Goal: Navigation & Orientation: Find specific page/section

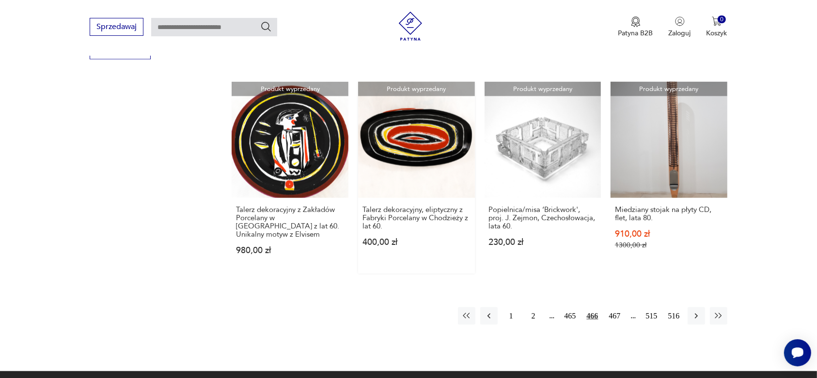
scroll to position [984, 0]
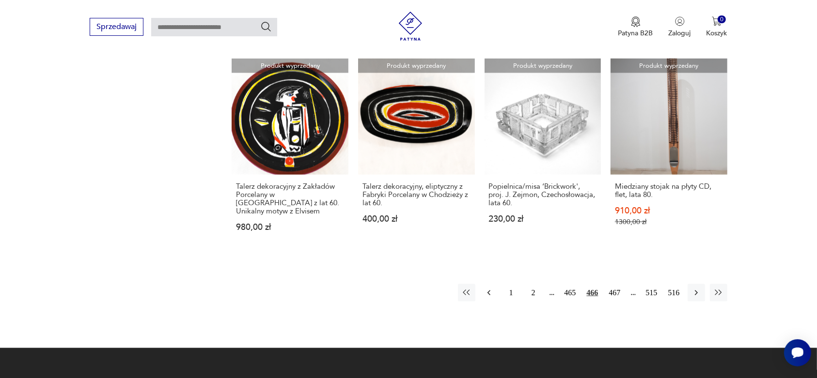
click at [489, 288] on icon "button" at bounding box center [489, 293] width 10 height 10
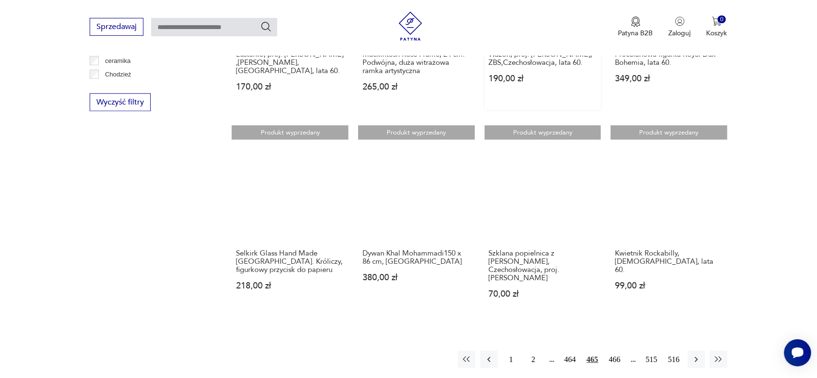
scroll to position [923, 0]
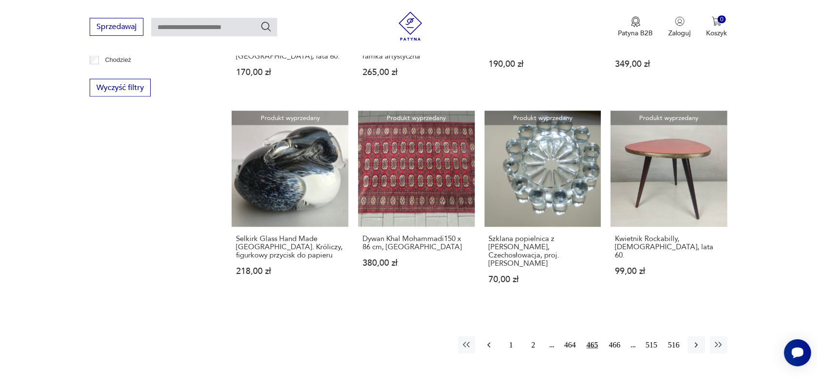
click at [489, 341] on icon "button" at bounding box center [489, 346] width 10 height 10
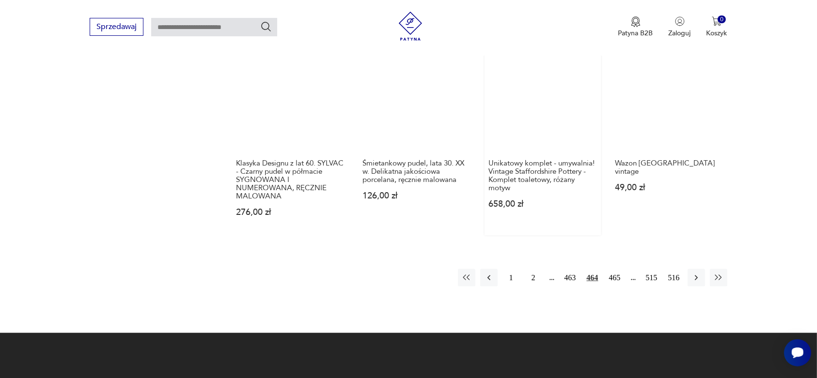
scroll to position [1034, 0]
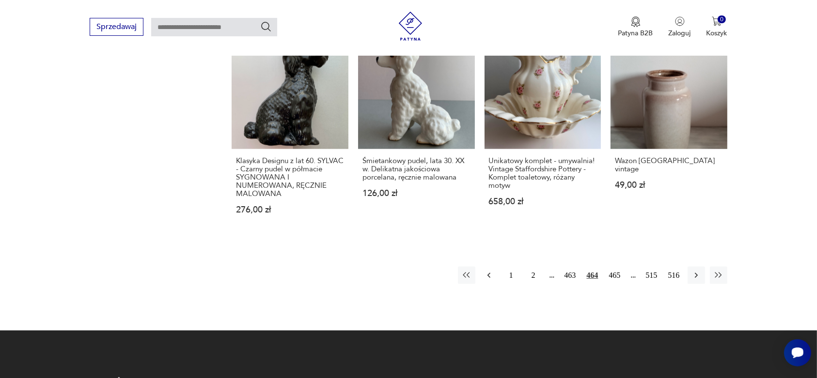
click at [490, 271] on icon "button" at bounding box center [489, 276] width 10 height 10
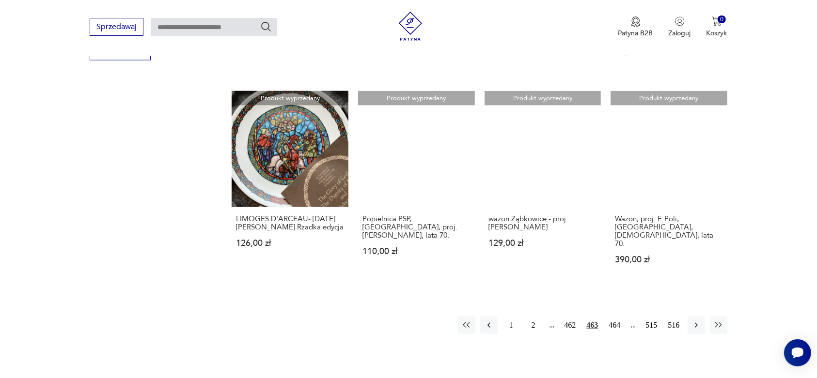
scroll to position [984, 0]
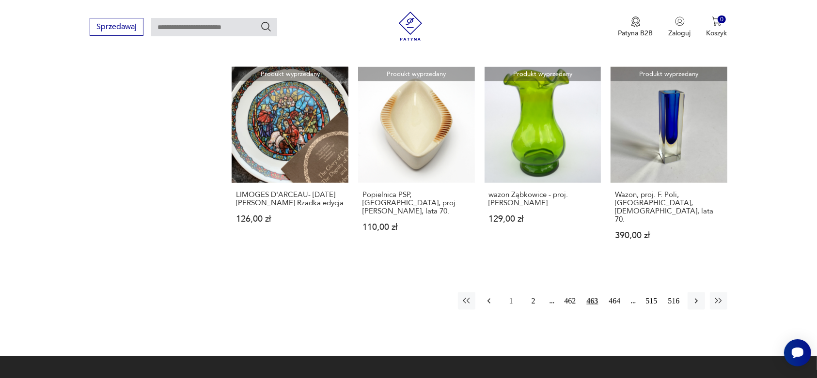
click at [487, 296] on icon "button" at bounding box center [489, 301] width 10 height 10
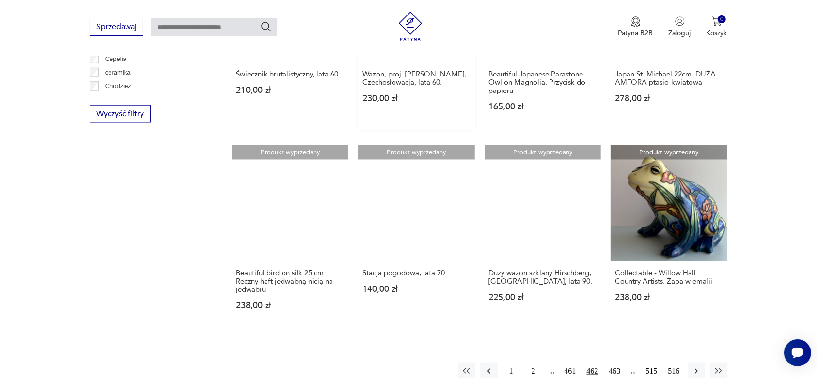
scroll to position [923, 0]
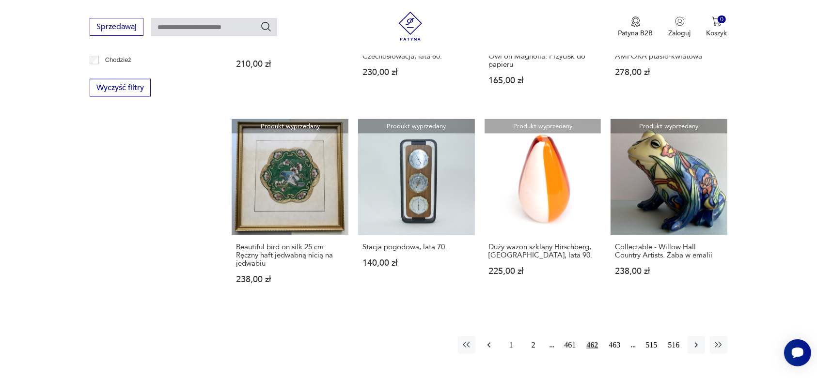
click at [492, 341] on icon "button" at bounding box center [489, 346] width 10 height 10
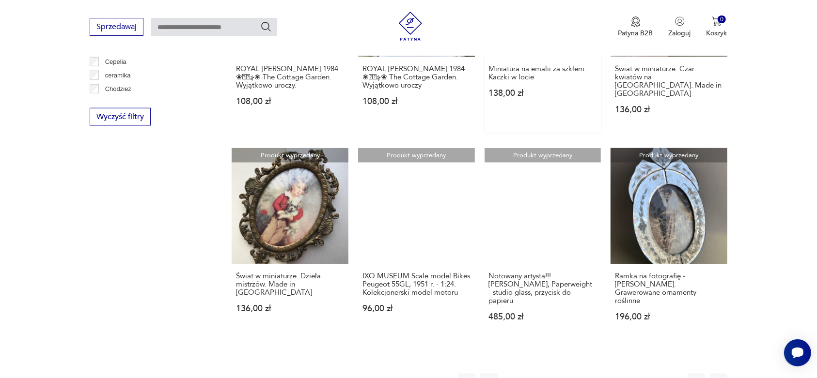
scroll to position [923, 0]
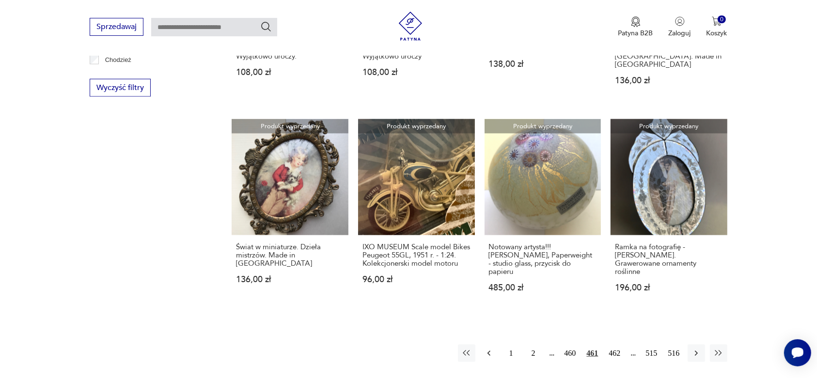
click at [490, 349] on icon "button" at bounding box center [489, 354] width 10 height 10
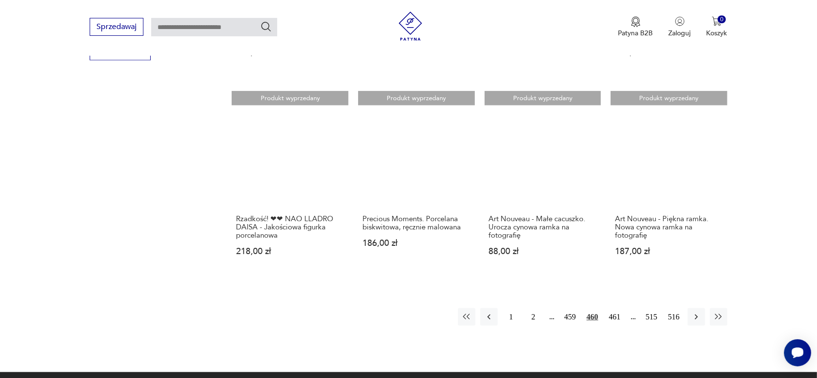
scroll to position [984, 0]
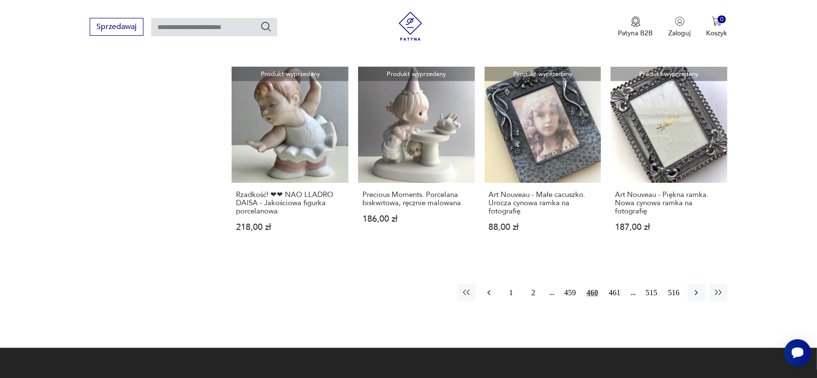
click at [491, 293] on icon "button" at bounding box center [489, 293] width 10 height 10
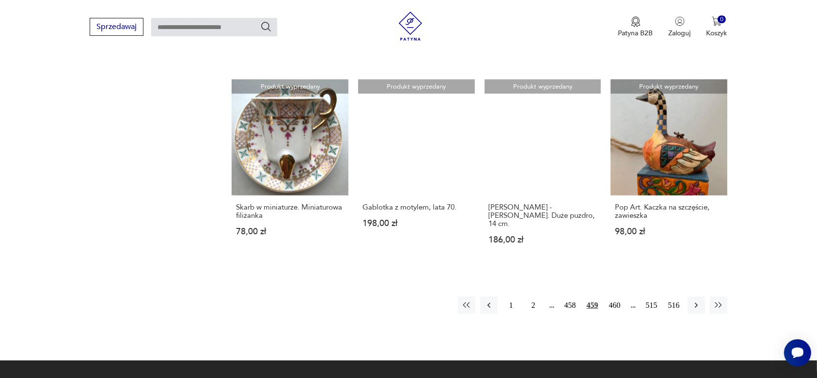
scroll to position [984, 0]
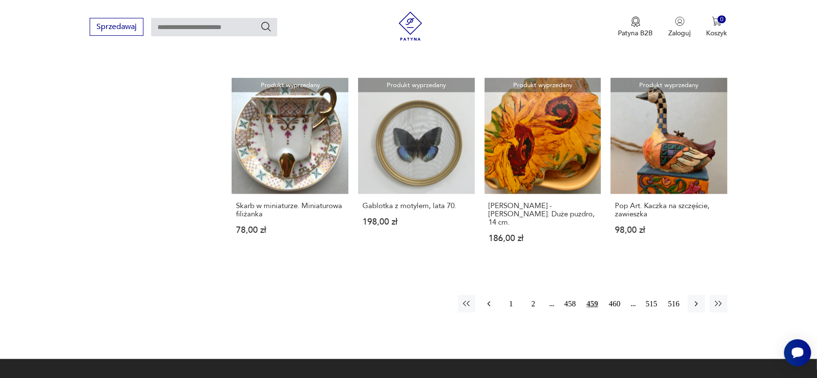
click at [488, 302] on icon "button" at bounding box center [488, 304] width 3 height 5
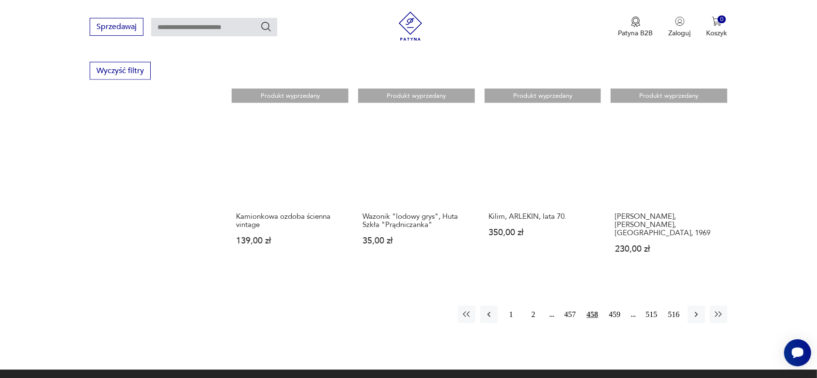
scroll to position [984, 0]
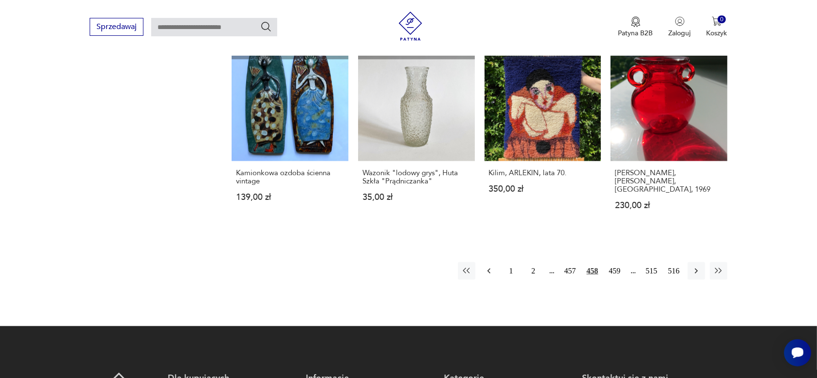
click at [487, 266] on icon "button" at bounding box center [489, 271] width 10 height 10
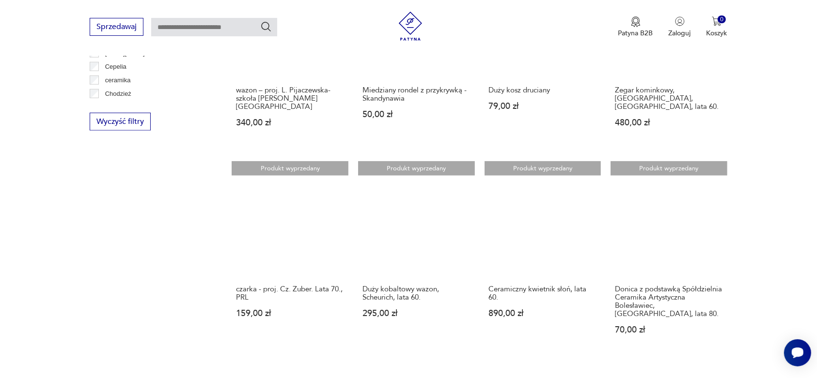
scroll to position [923, 0]
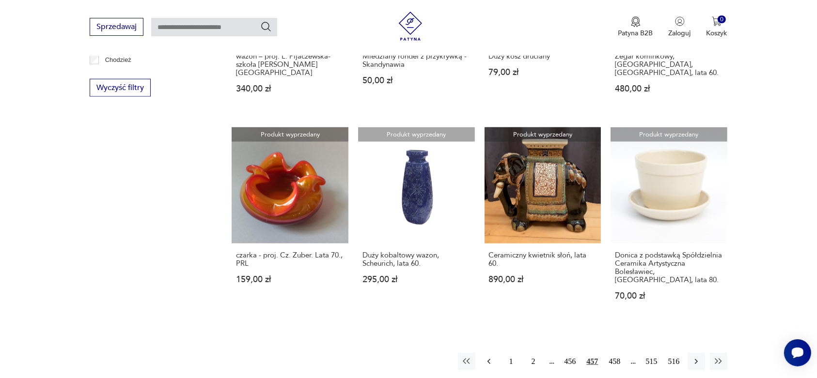
click at [488, 357] on icon "button" at bounding box center [489, 362] width 10 height 10
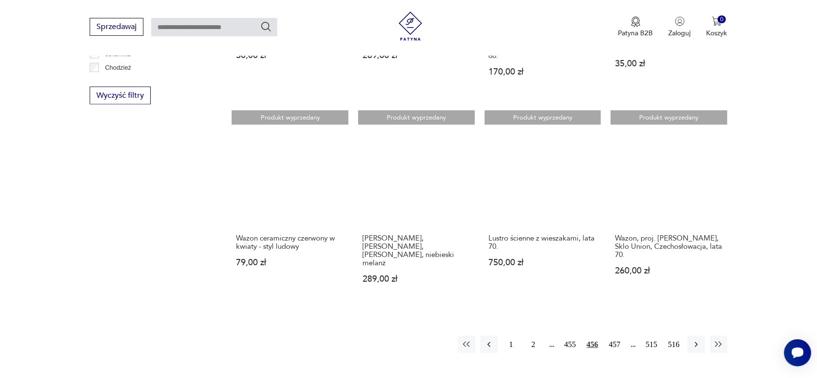
scroll to position [923, 0]
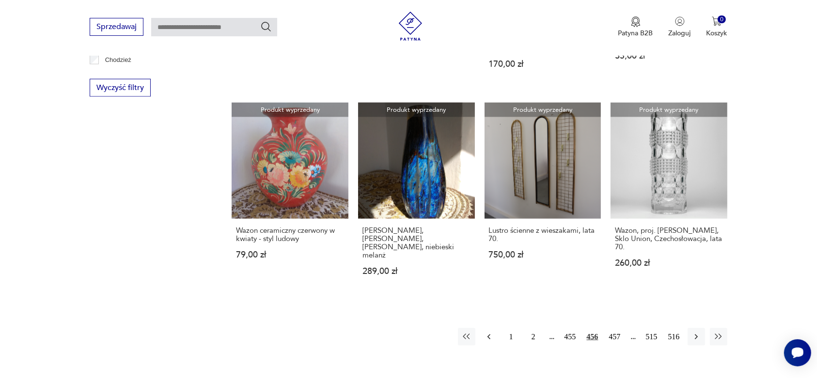
click at [492, 332] on icon "button" at bounding box center [489, 337] width 10 height 10
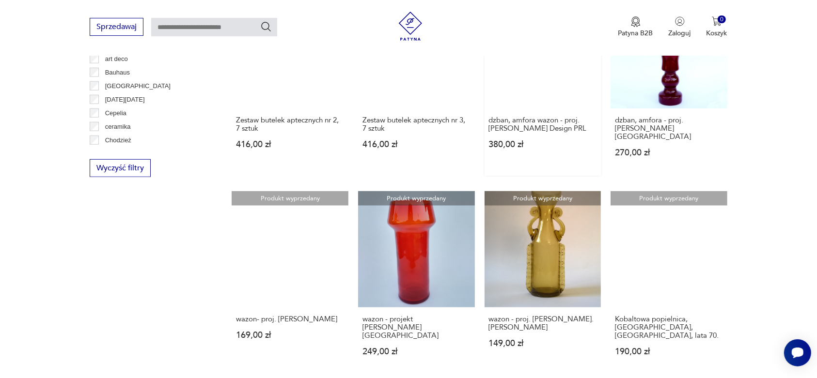
scroll to position [863, 0]
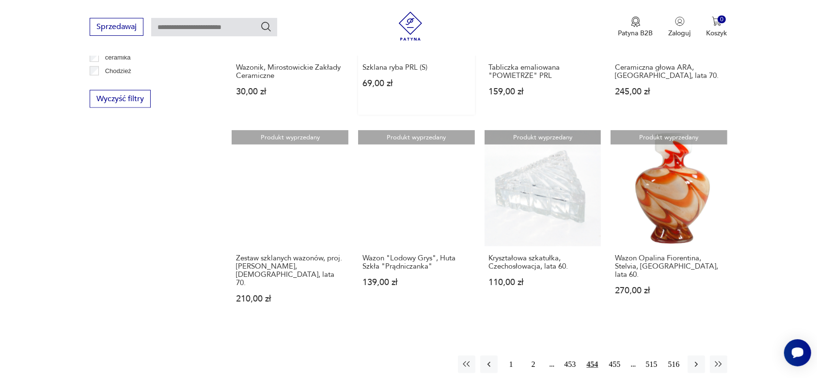
scroll to position [923, 0]
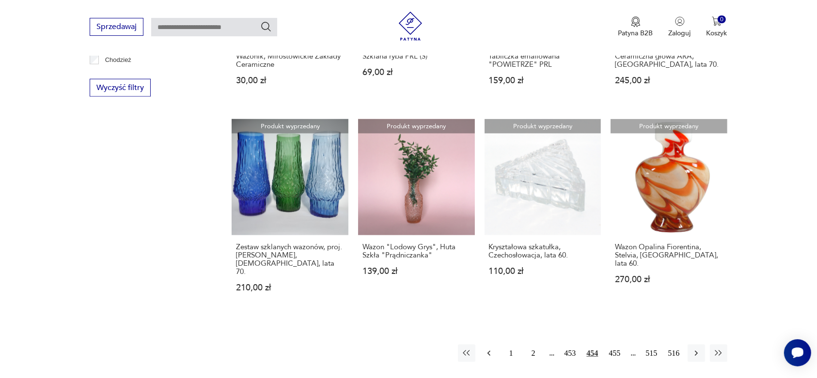
click at [489, 349] on icon "button" at bounding box center [489, 354] width 10 height 10
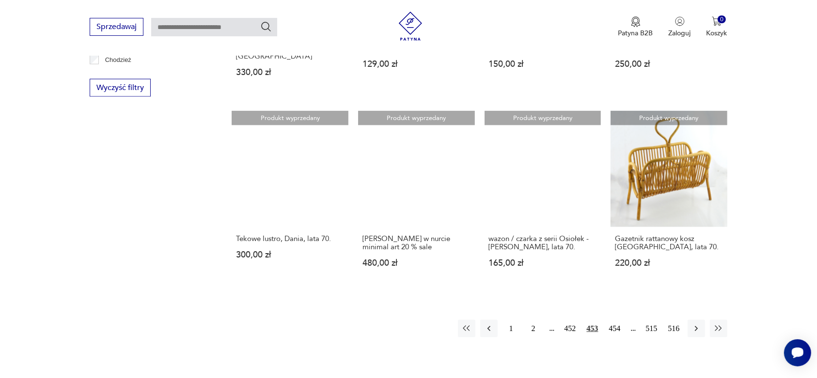
scroll to position [984, 0]
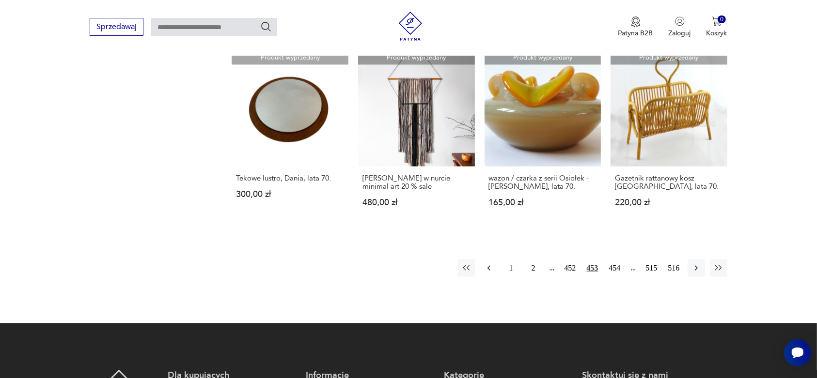
click at [487, 264] on icon "button" at bounding box center [489, 269] width 10 height 10
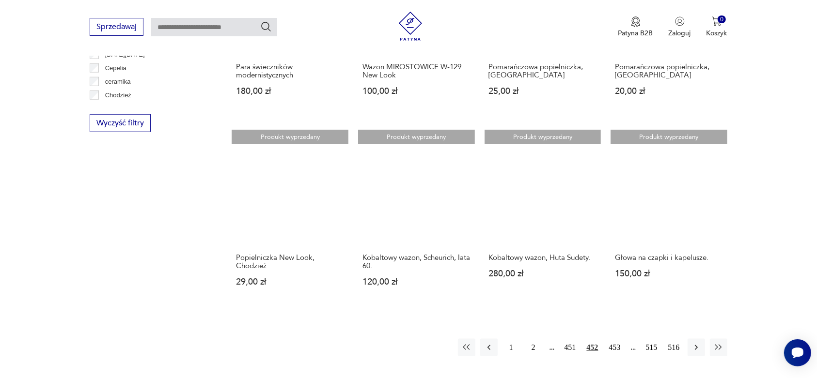
scroll to position [923, 0]
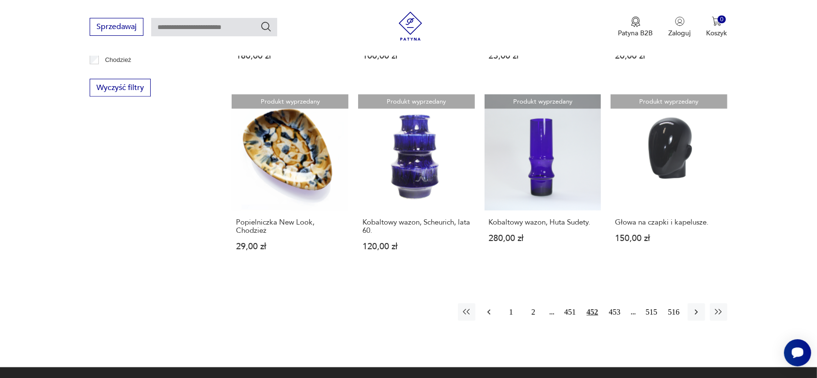
click at [493, 308] on icon "button" at bounding box center [489, 313] width 10 height 10
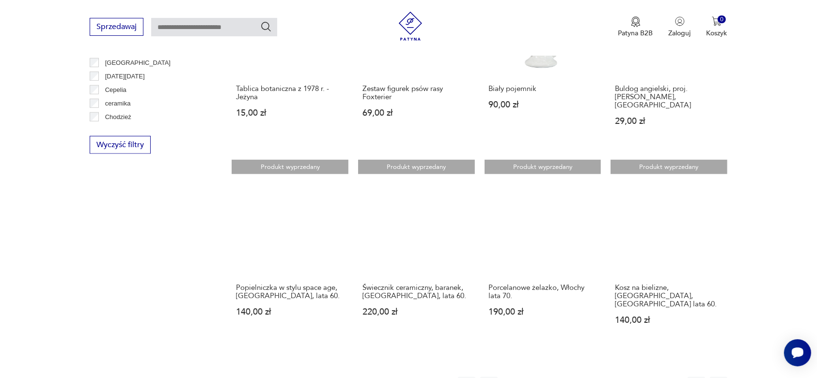
scroll to position [923, 0]
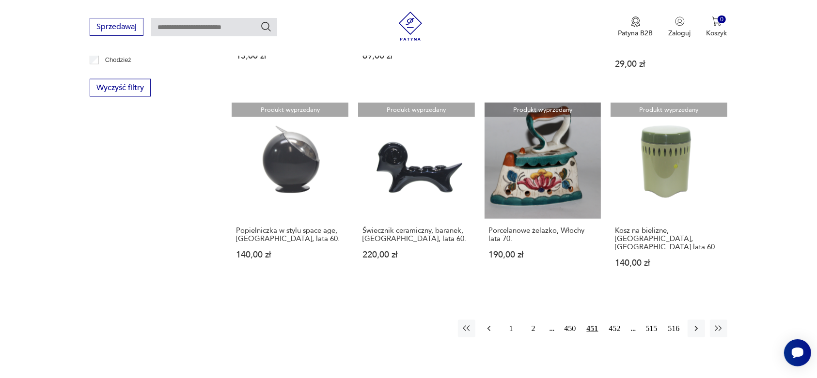
click at [491, 324] on icon "button" at bounding box center [489, 329] width 10 height 10
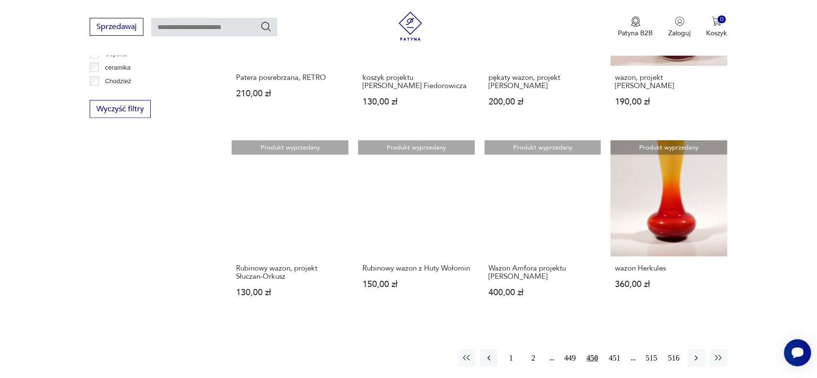
scroll to position [923, 0]
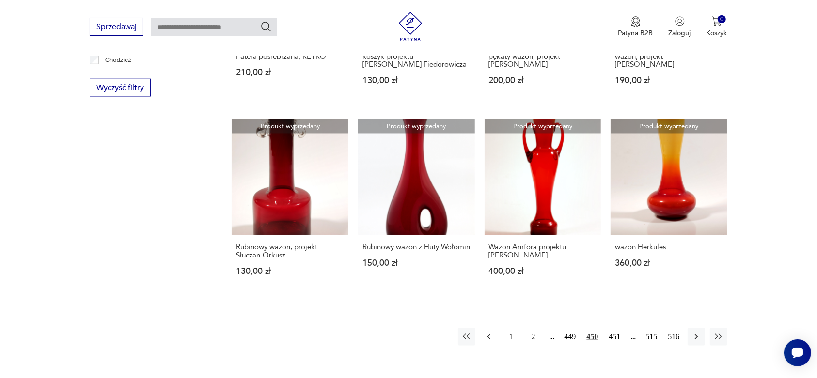
click at [492, 332] on icon "button" at bounding box center [489, 337] width 10 height 10
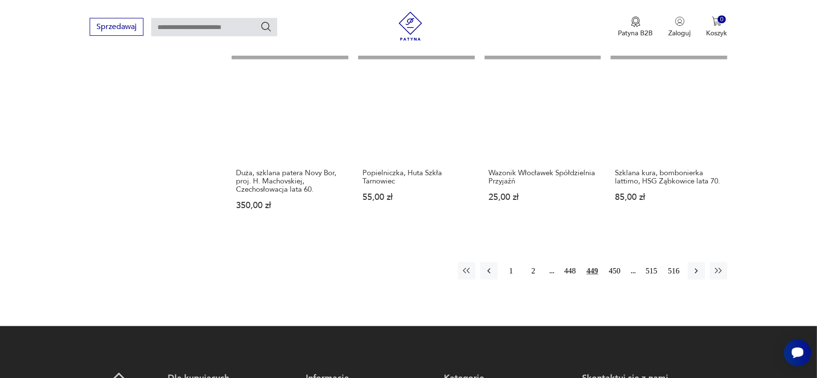
scroll to position [984, 0]
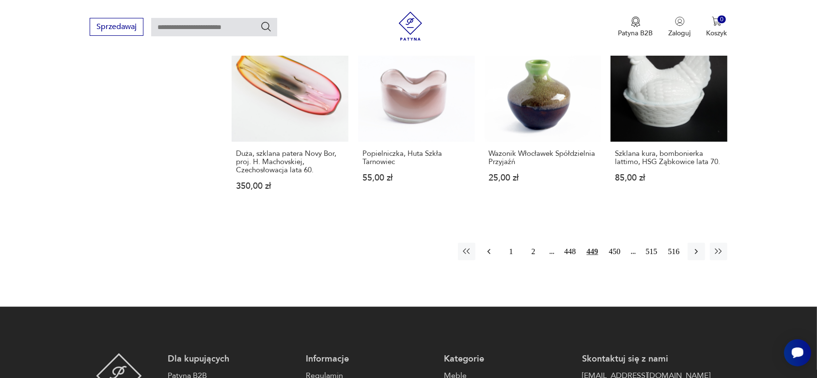
click at [491, 248] on icon "button" at bounding box center [489, 252] width 10 height 10
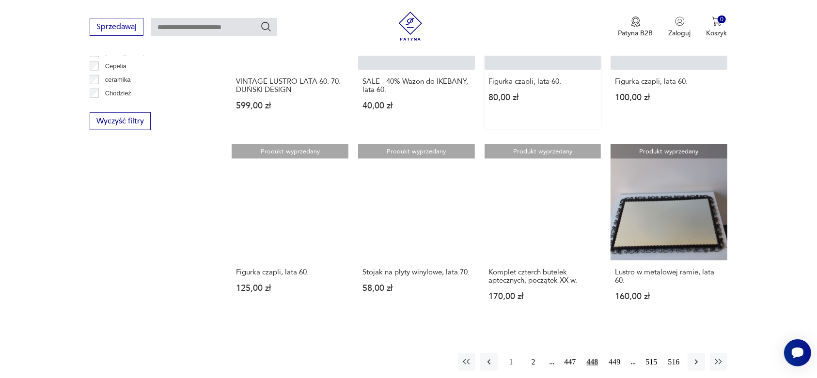
scroll to position [923, 0]
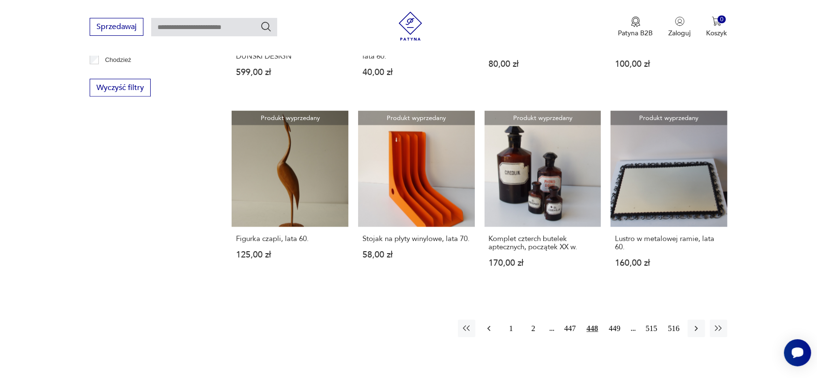
click at [490, 324] on icon "button" at bounding box center [489, 329] width 10 height 10
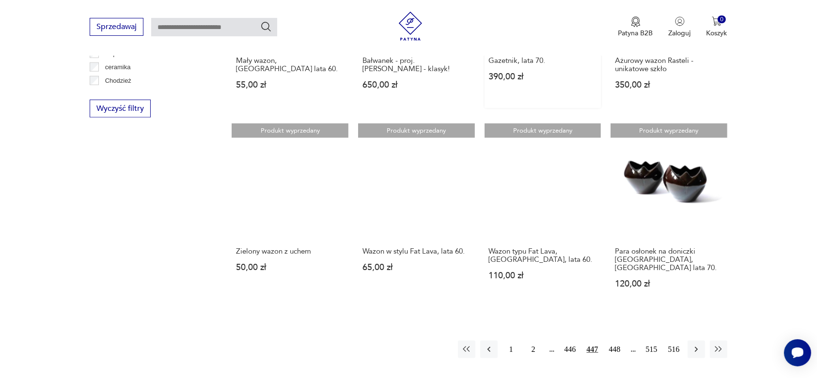
scroll to position [923, 0]
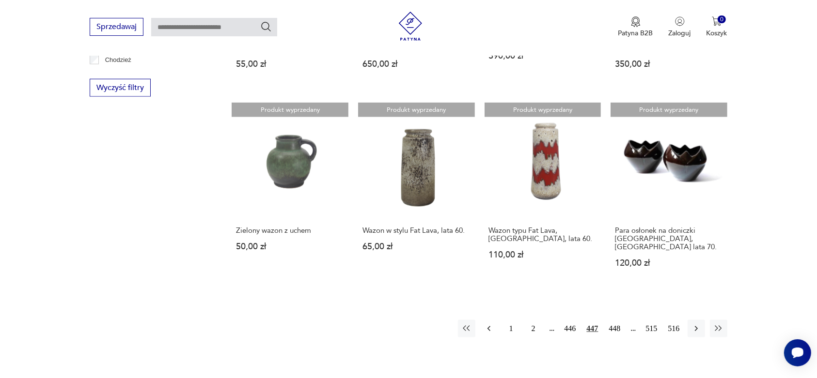
click at [487, 324] on icon "button" at bounding box center [489, 329] width 10 height 10
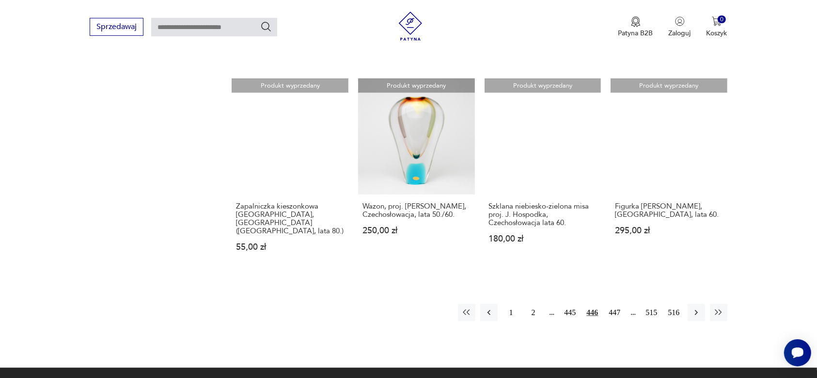
scroll to position [984, 0]
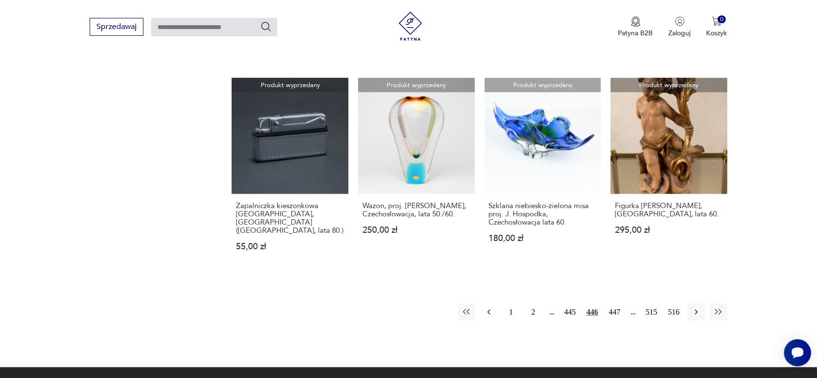
click at [490, 310] on icon "button" at bounding box center [488, 312] width 3 height 5
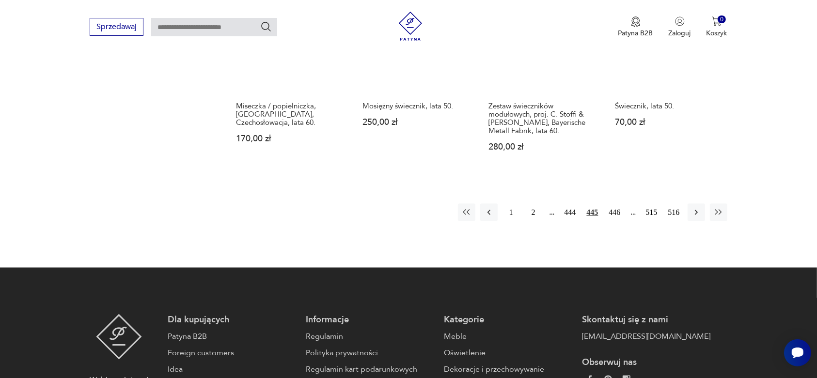
scroll to position [923, 0]
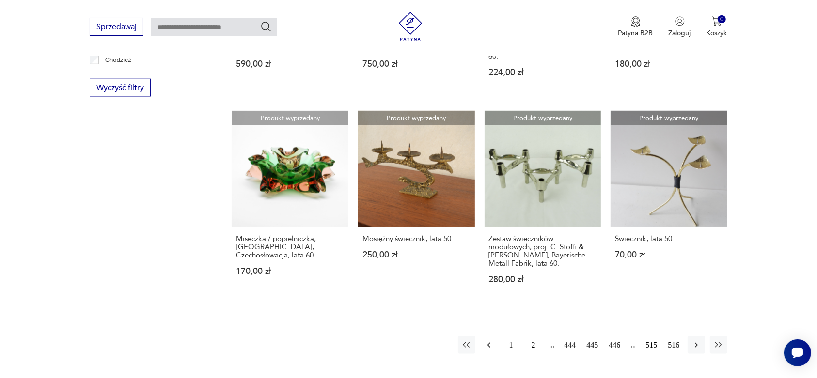
click at [491, 341] on icon "button" at bounding box center [489, 346] width 10 height 10
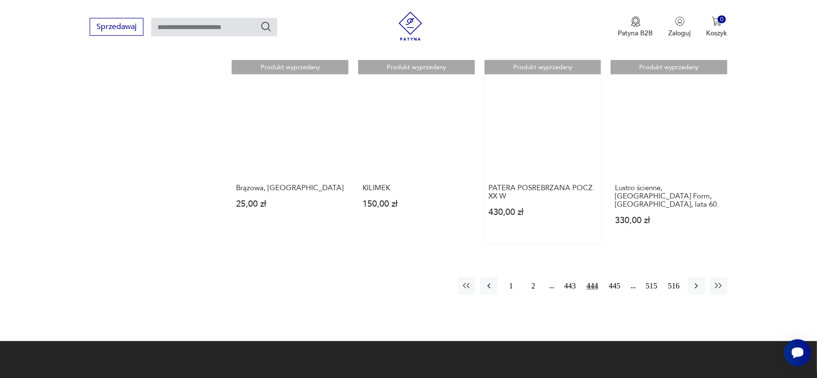
scroll to position [984, 0]
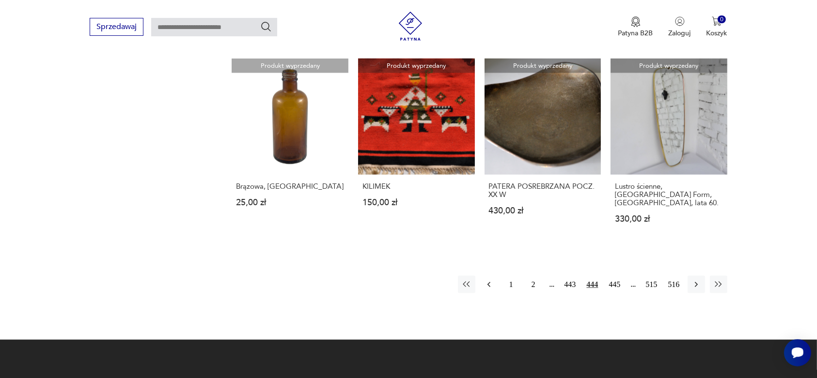
click at [485, 280] on icon "button" at bounding box center [489, 285] width 10 height 10
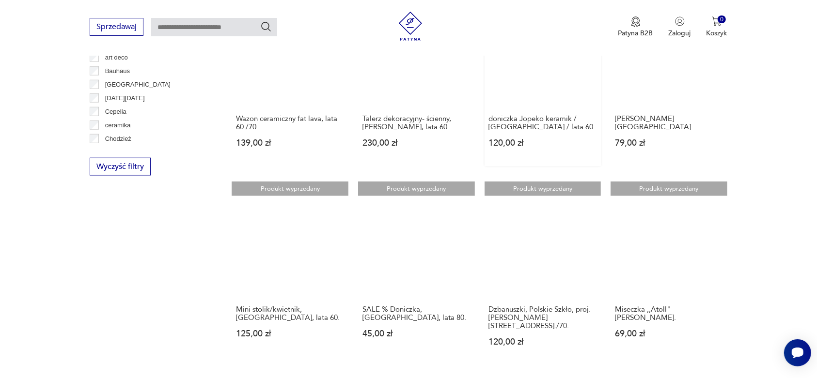
scroll to position [863, 0]
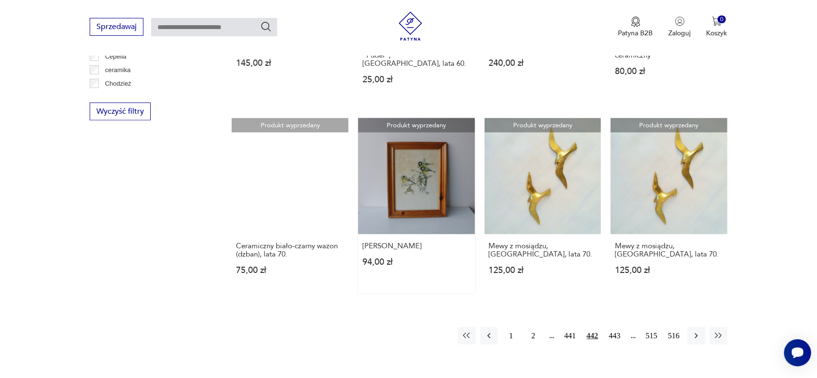
scroll to position [923, 0]
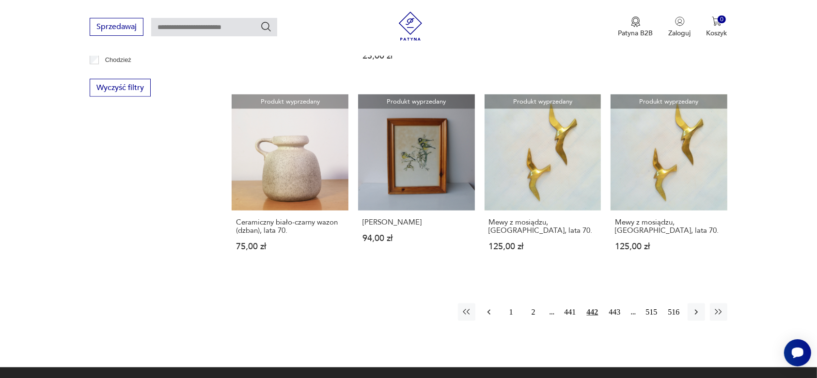
click at [490, 308] on icon "button" at bounding box center [489, 313] width 10 height 10
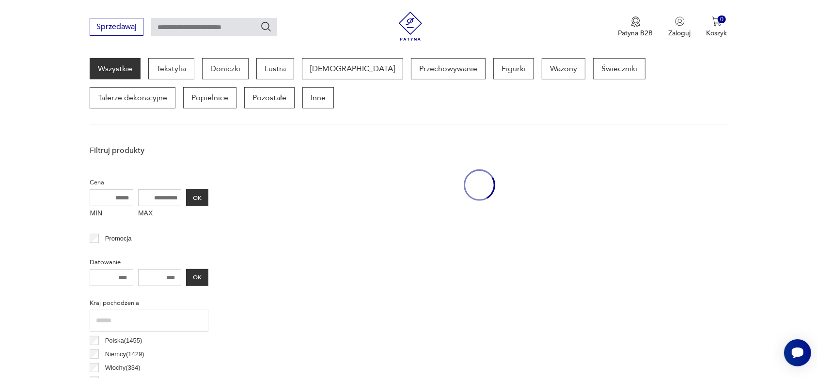
scroll to position [257, 0]
